Goal: Transaction & Acquisition: Purchase product/service

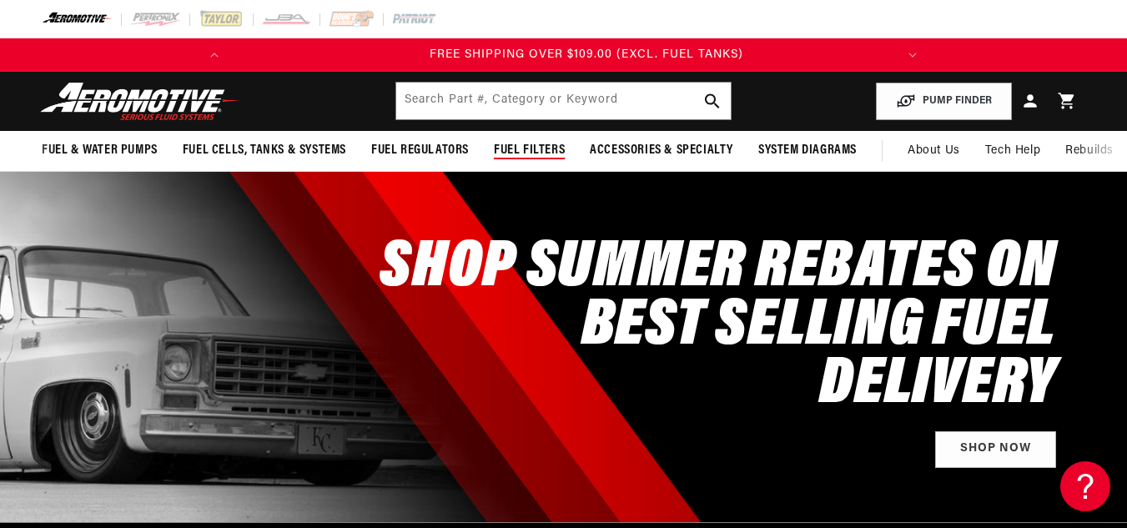
scroll to position [0, 660]
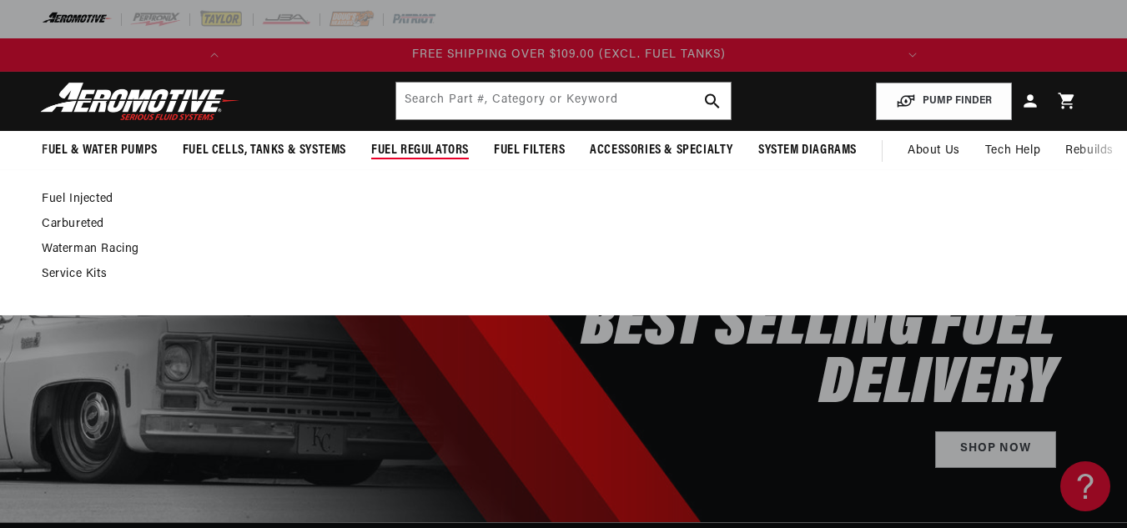
click at [99, 197] on link "Fuel Injected" at bounding box center [555, 199] width 1027 height 15
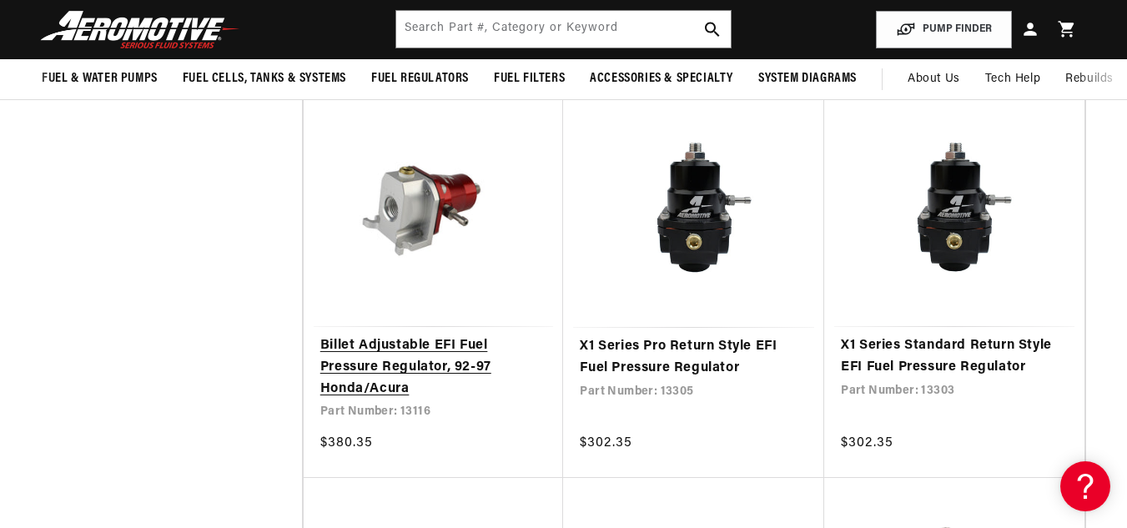
scroll to position [0, 660]
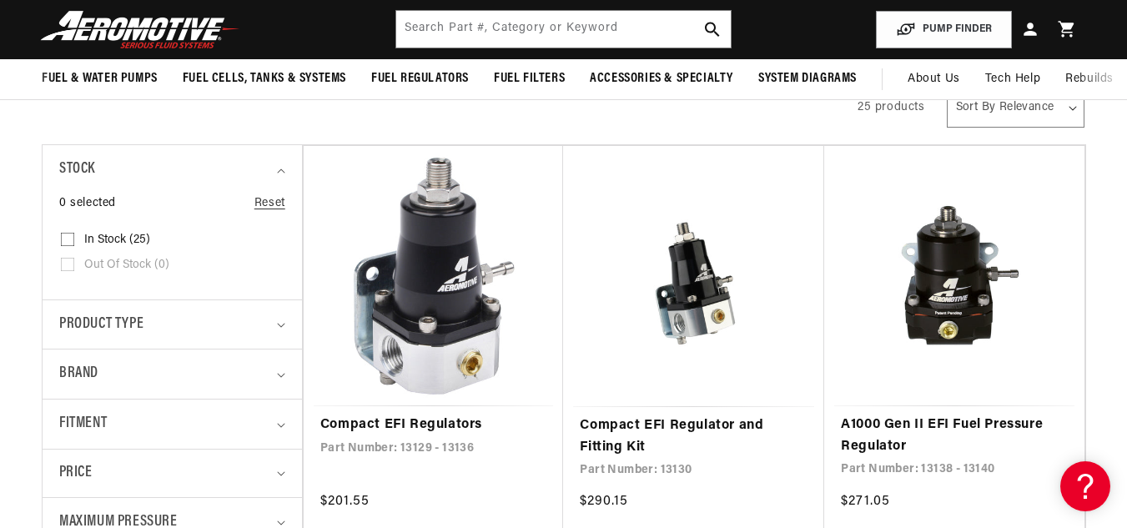
click at [63, 244] on input "In stock (25) In stock (25 products)" at bounding box center [67, 242] width 13 height 13
checkbox input "true"
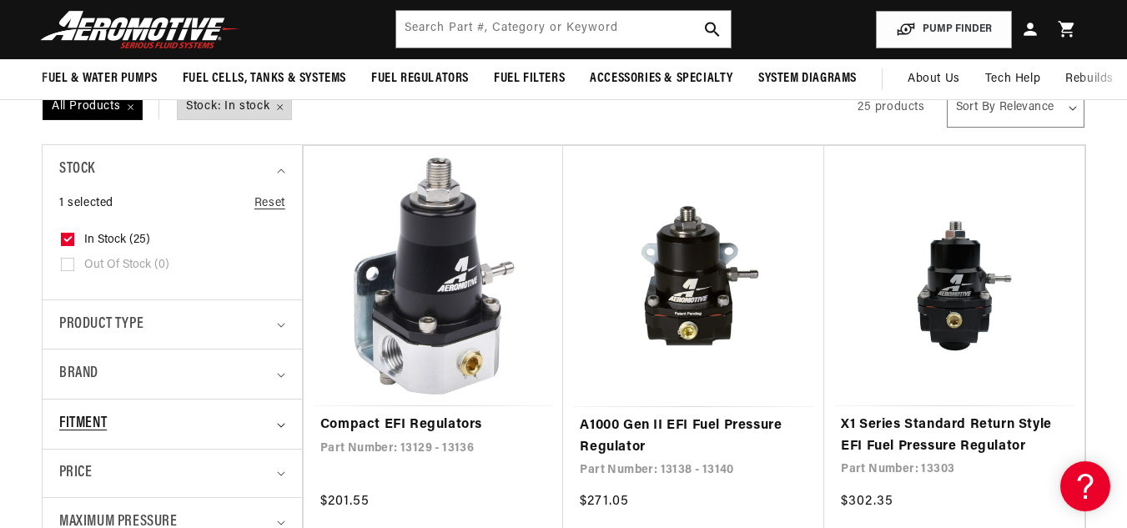
click at [151, 432] on div "Fitment" at bounding box center [164, 424] width 211 height 24
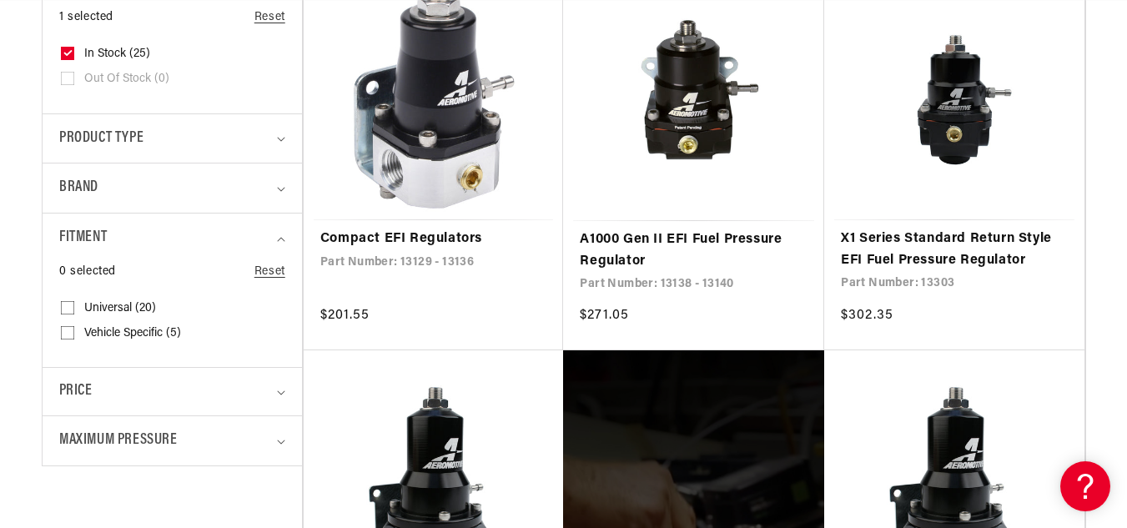
click at [156, 340] on span "Vehicle Specific (5)" at bounding box center [132, 333] width 97 height 15
click at [74, 340] on input "Vehicle Specific (5) Vehicle Specific (5 products)" at bounding box center [67, 336] width 13 height 13
checkbox input "true"
